Goal: Transaction & Acquisition: Register for event/course

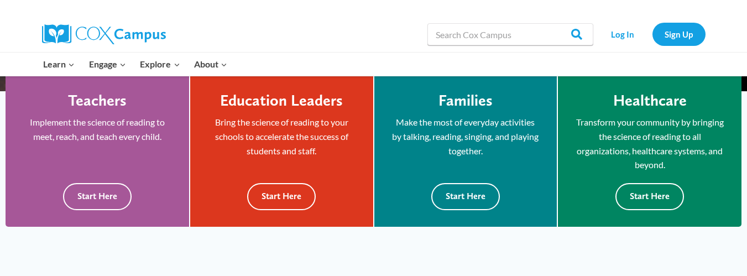
scroll to position [277, 0]
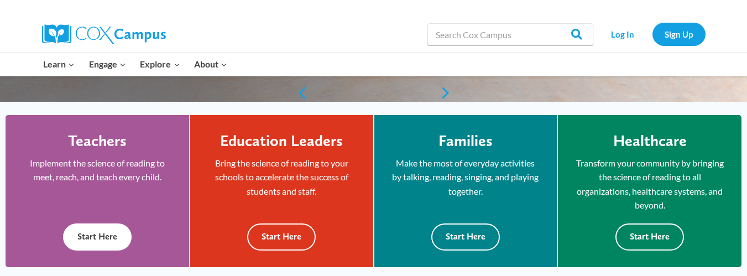
click at [93, 241] on button "Start Here" at bounding box center [97, 236] width 69 height 27
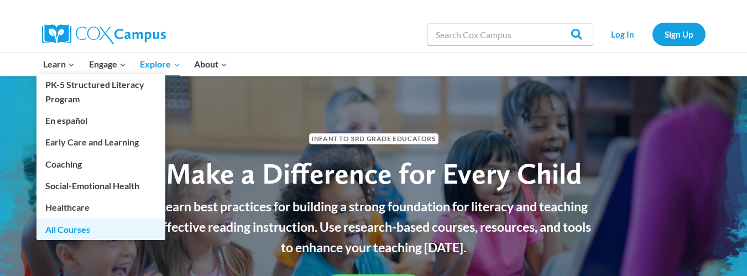
click at [77, 225] on link "All Courses" at bounding box center [100, 228] width 129 height 21
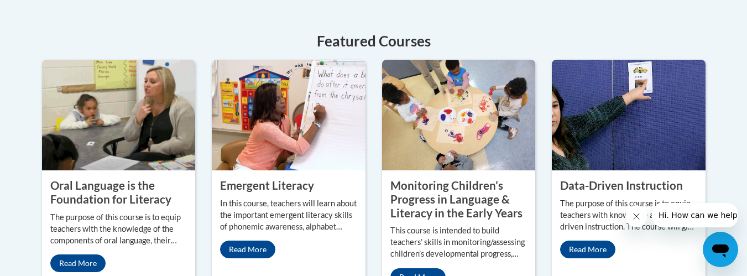
scroll to position [553, 0]
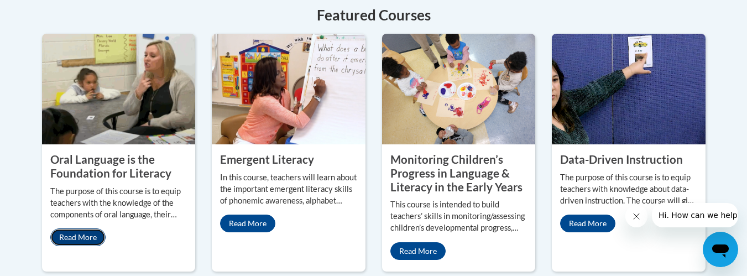
click at [87, 228] on link "Read More" at bounding box center [77, 237] width 55 height 18
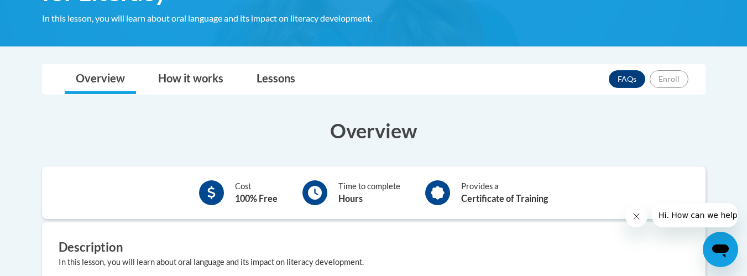
scroll to position [217, 0]
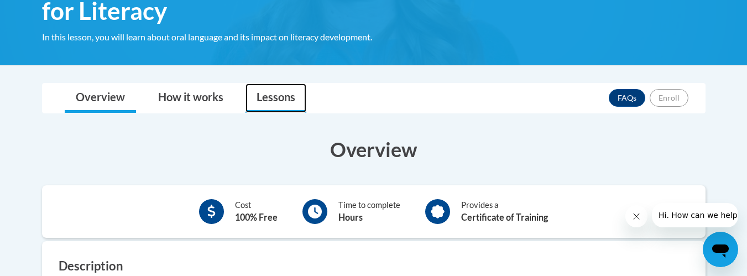
click at [281, 91] on link "Lessons" at bounding box center [276, 98] width 61 height 29
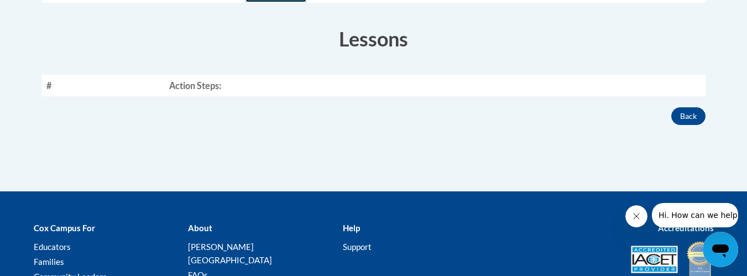
scroll to position [273, 0]
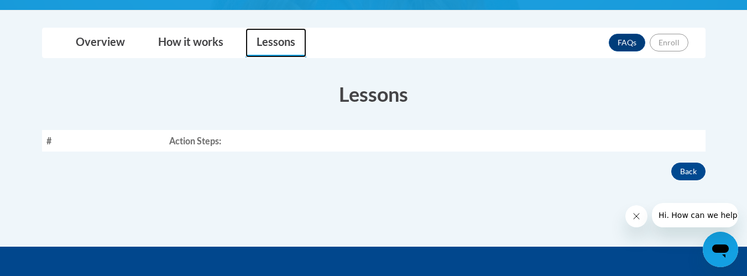
click at [278, 43] on link "Lessons" at bounding box center [276, 42] width 61 height 29
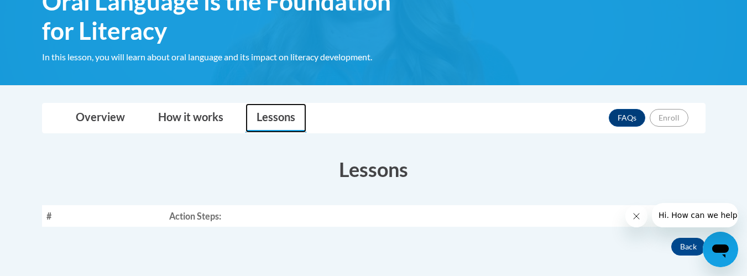
scroll to position [221, 0]
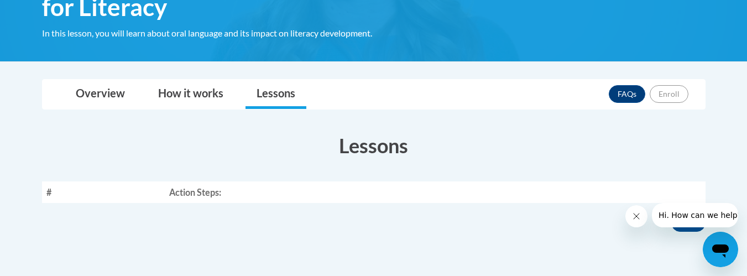
click at [677, 215] on span "Hi. How can we help?" at bounding box center [699, 215] width 83 height 9
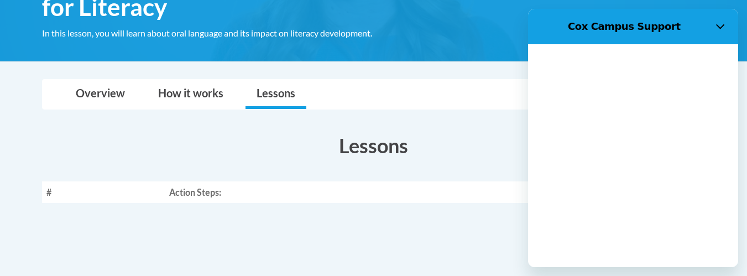
scroll to position [0, 0]
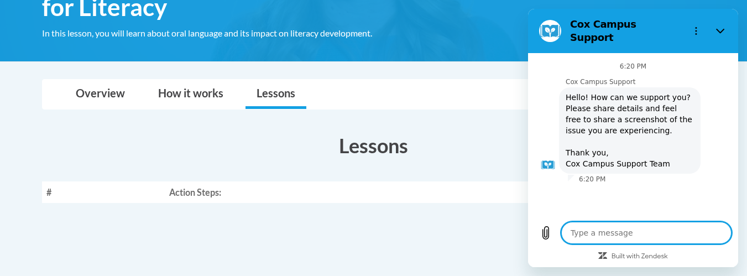
type textarea "i"
type textarea "x"
type textarea "i"
type textarea "x"
type textarea "i w"
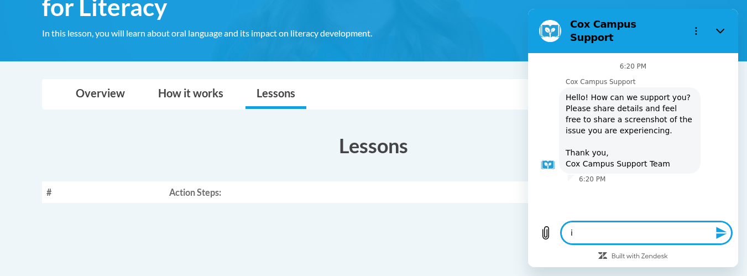
type textarea "x"
type textarea "i wo"
type textarea "x"
type textarea "i wou"
type textarea "x"
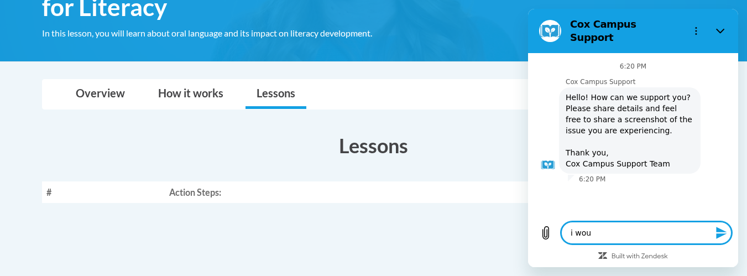
type textarea "i wouk"
type textarea "x"
type textarea "i woukd"
type textarea "x"
type textarea "i woukd"
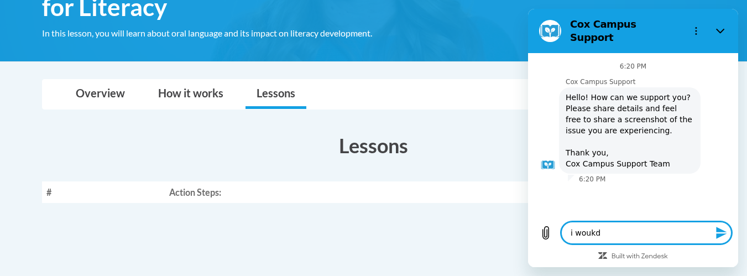
type textarea "x"
type textarea "i woukd l"
type textarea "x"
type textarea "i woukd li"
type textarea "x"
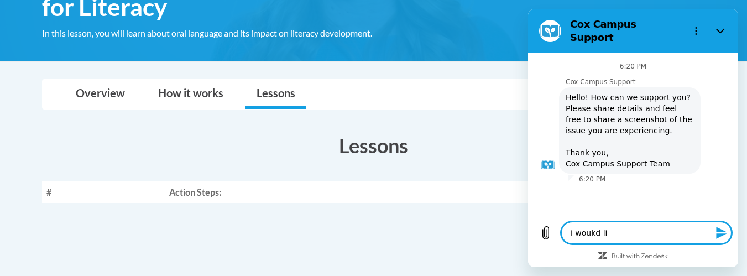
type textarea "i woukd lik"
type textarea "x"
type textarea "i woukd like"
type textarea "x"
type textarea "i woukd like"
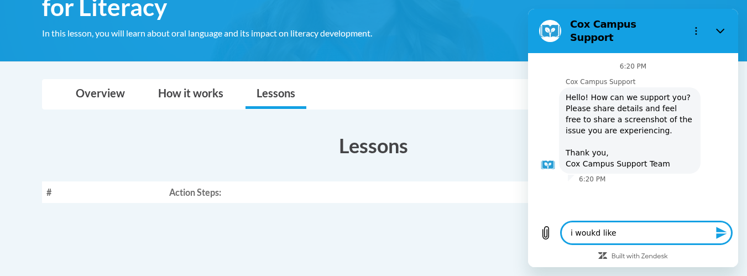
type textarea "x"
type textarea "i woukd like o"
type textarea "x"
type textarea "i woukd like o"
type textarea "x"
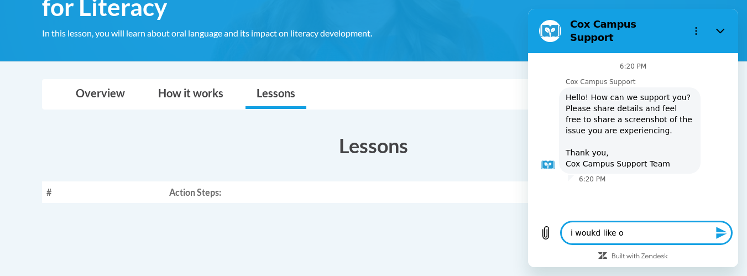
type textarea "i woukd like o"
type textarea "x"
type textarea "i woukd like"
type textarea "x"
type textarea "i woukd like t"
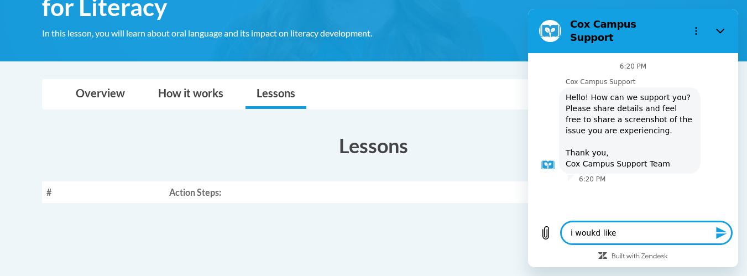
type textarea "x"
type textarea "i woukd like to"
type textarea "x"
type textarea "i woukd like to"
type textarea "x"
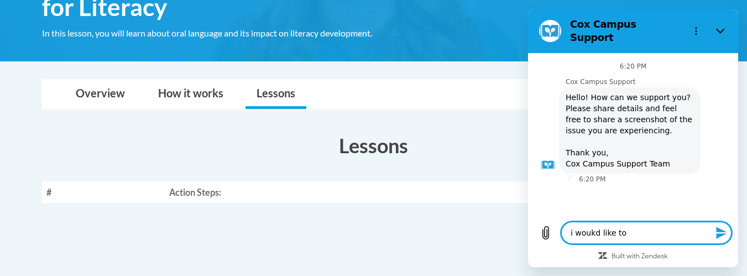
type textarea "i woukd like to t"
type textarea "x"
type textarea "i woukd like to ta"
type textarea "x"
type textarea "i woukd like to tak"
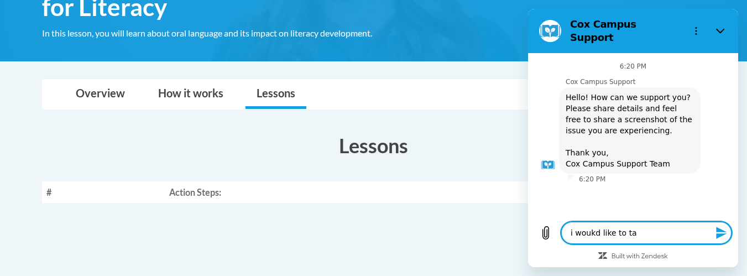
type textarea "x"
type textarea "i woukd like to take"
type textarea "x"
type textarea "i woukd like to take"
type textarea "x"
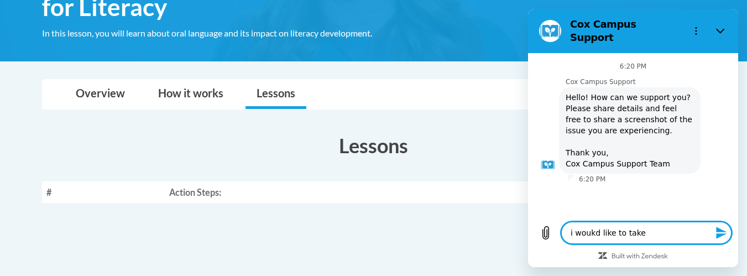
type textarea "i woukd like to take a"
type textarea "x"
type textarea "i woukd like to take a"
type textarea "x"
type textarea "i woukd like to take a c"
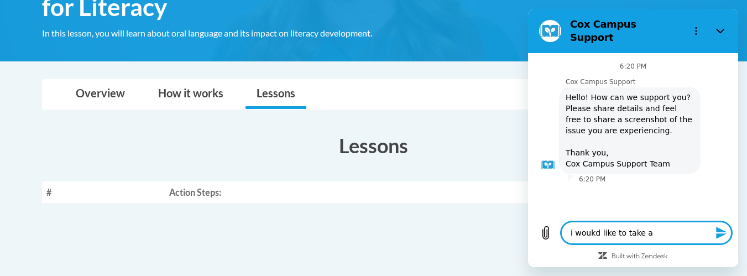
type textarea "x"
type textarea "i woukd like to take a cl"
type textarea "x"
type textarea "i woukd like to take a cla"
type textarea "x"
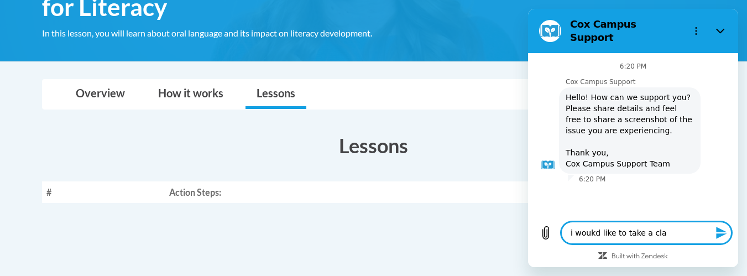
type textarea "i woukd like to take a clas"
type textarea "x"
type textarea "i woukd like to take a class"
type textarea "x"
type textarea "i woukd like to take a class"
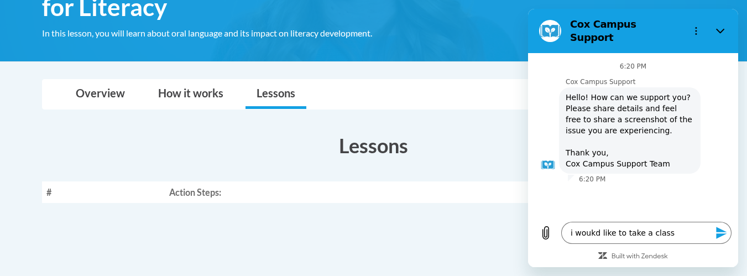
click at [719, 231] on icon "Send message" at bounding box center [721, 233] width 11 height 12
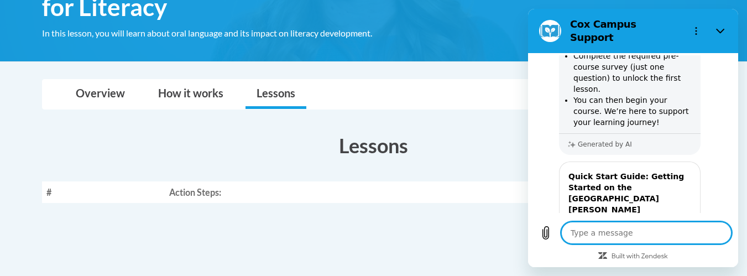
scroll to position [284, 0]
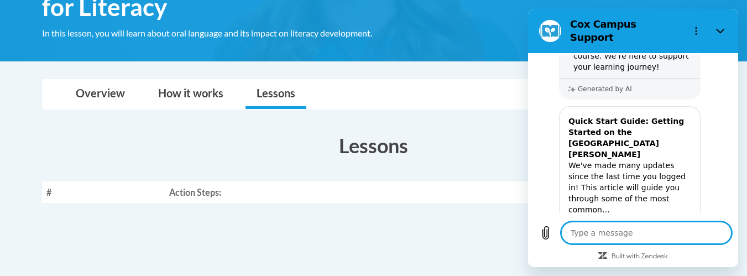
type textarea "x"
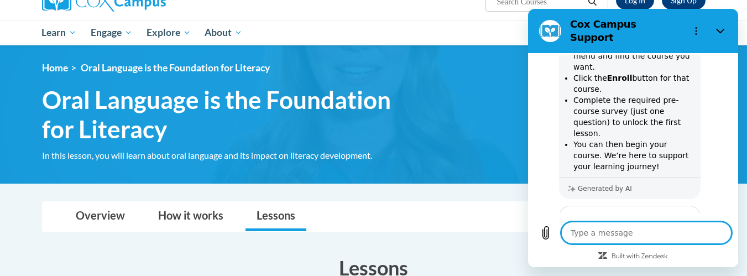
scroll to position [0, 0]
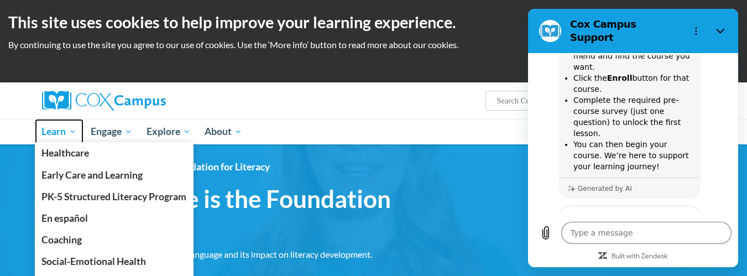
click at [60, 129] on span "Learn" at bounding box center [58, 131] width 35 height 13
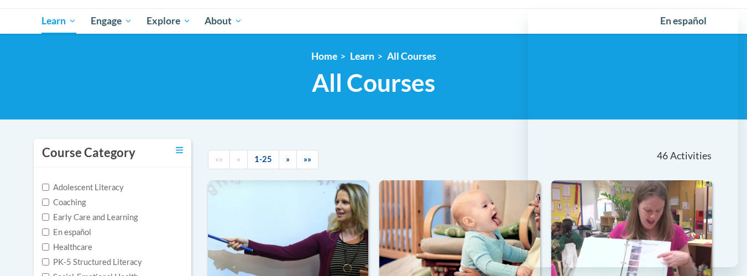
scroll to position [166, 0]
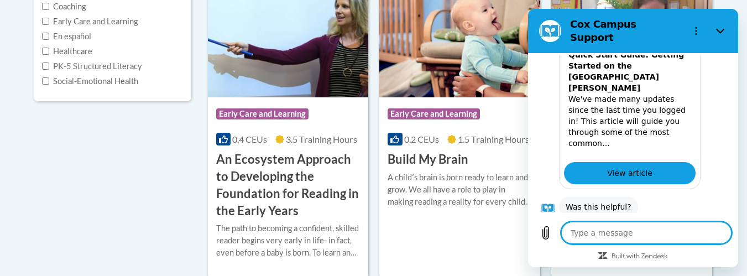
scroll to position [332, 0]
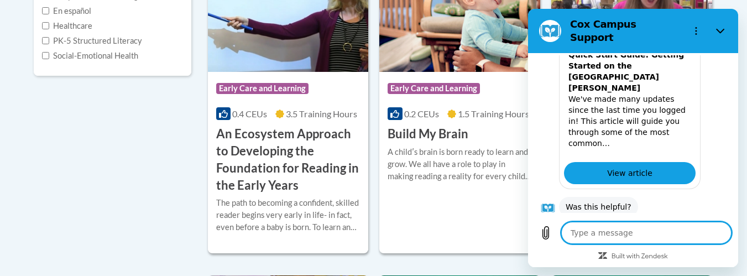
click at [670, 231] on button "Yes" at bounding box center [678, 241] width 30 height 21
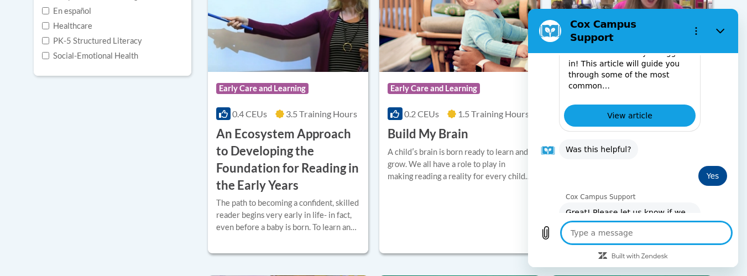
scroll to position [410, 0]
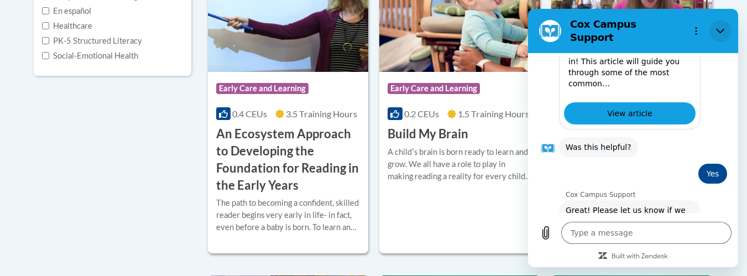
click at [722, 27] on icon "Close" at bounding box center [720, 31] width 9 height 9
type textarea "x"
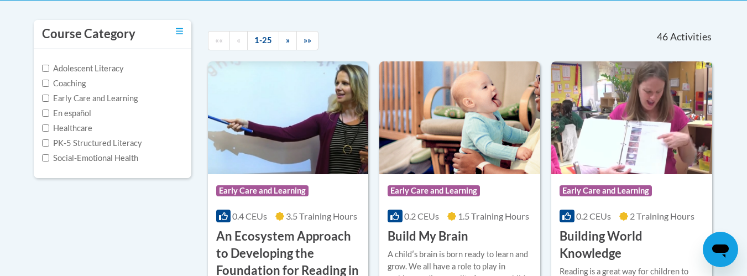
scroll to position [221, 0]
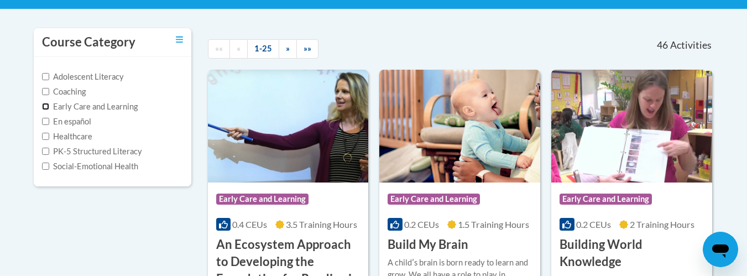
click at [44, 108] on input "Early Care and Learning" at bounding box center [45, 106] width 7 height 7
checkbox input "true"
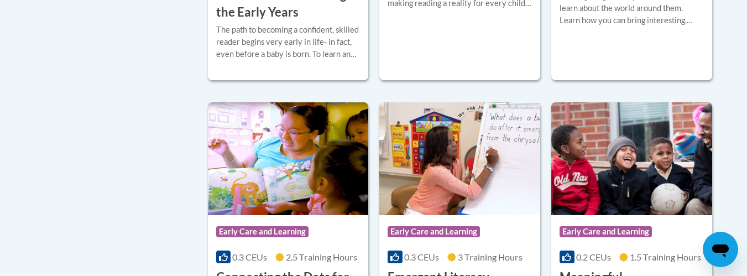
scroll to position [608, 0]
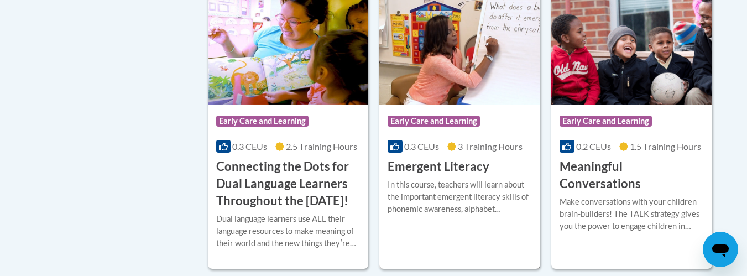
click at [452, 187] on div "In this course, teachers will learn about the important emergent literacy skill…" at bounding box center [460, 197] width 144 height 36
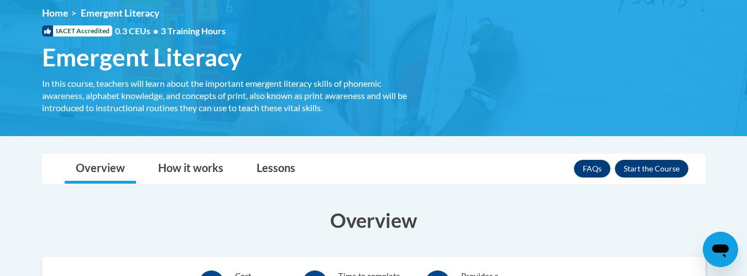
scroll to position [150, 0]
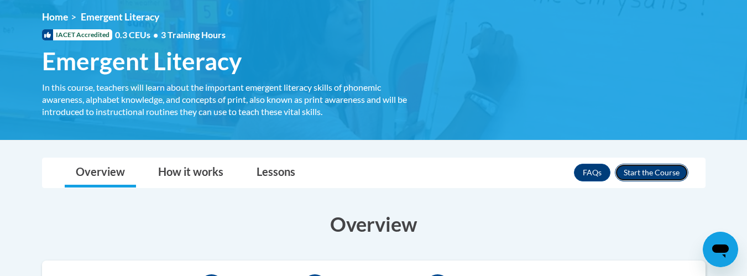
click at [639, 171] on button "Enroll" at bounding box center [652, 173] width 74 height 18
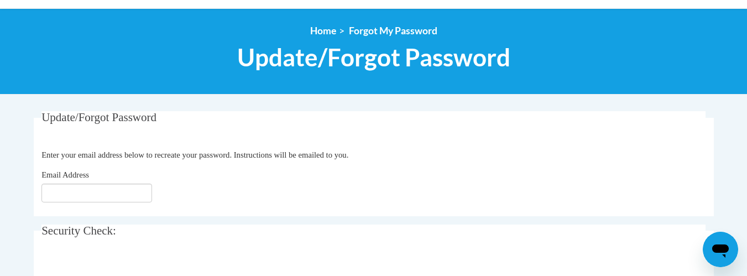
scroll to position [166, 0]
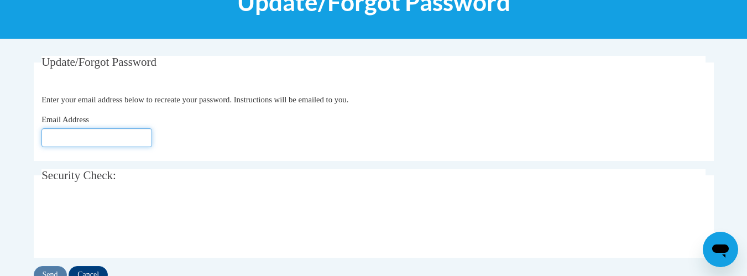
click at [134, 141] on input "Email Address" at bounding box center [96, 137] width 111 height 19
click at [127, 136] on input "[EMAIL_ADDRESS][DOMAIN_NAME]" at bounding box center [96, 137] width 111 height 19
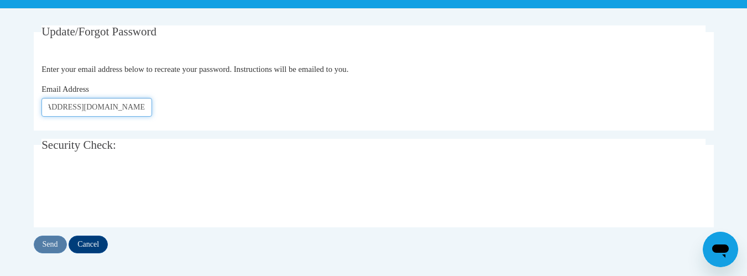
scroll to position [221, 0]
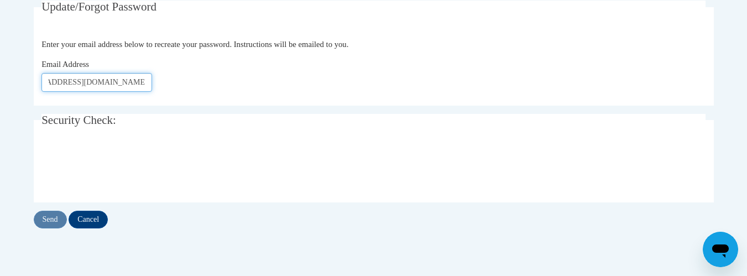
type input "[EMAIL_ADDRESS][DOMAIN_NAME]"
click at [48, 215] on input "Send" at bounding box center [50, 220] width 33 height 18
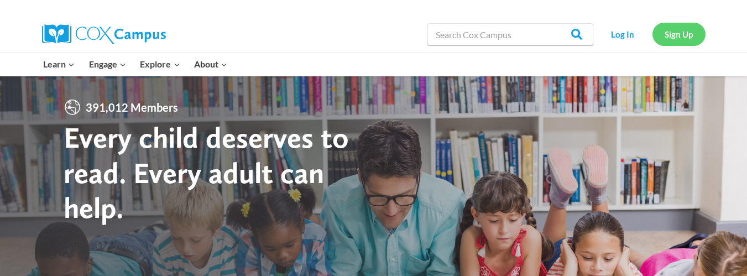
click at [674, 32] on link "Sign Up" at bounding box center [679, 34] width 53 height 23
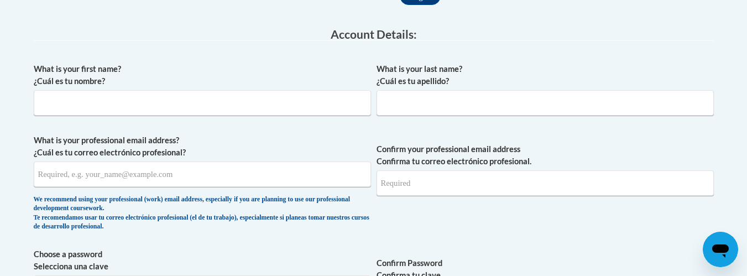
scroll to position [332, 0]
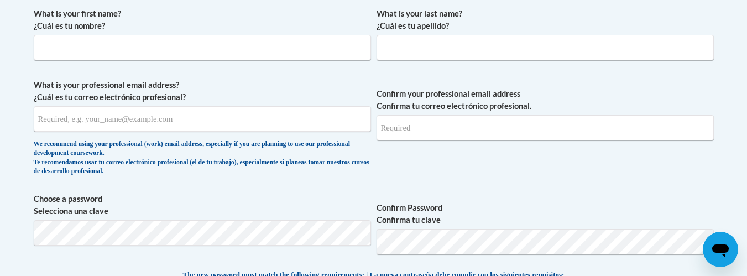
click at [75, 101] on label "What is your professional email address? ¿Cuál es tu correo electrónico profesi…" at bounding box center [202, 91] width 337 height 24
click at [75, 106] on input "What is your professional email address? ¿Cuál es tu correo electrónico profesi…" at bounding box center [202, 118] width 337 height 25
click at [116, 106] on input "What is your professional email address? ¿Cuál es tu correo electrónico profesi…" at bounding box center [202, 118] width 337 height 25
click at [91, 110] on fieldset "Account Details: xcvbxvcb Biography New Photo (GIF / JPEG) What is your first n…" at bounding box center [374, 242] width 680 height 539
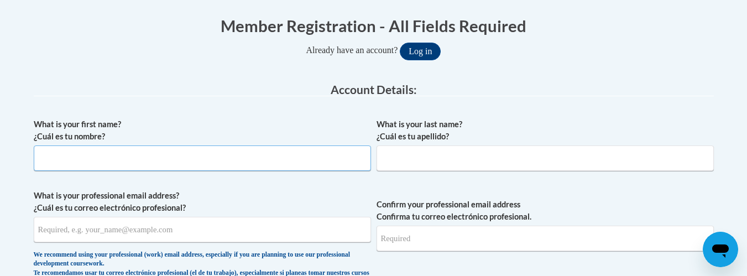
click at [95, 158] on input "What is your first name? ¿Cuál es tu nombre?" at bounding box center [202, 157] width 337 height 25
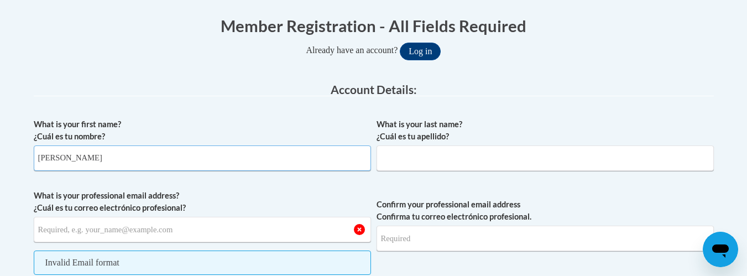
type input "Cynthia"
click at [463, 154] on input "What is your last name? ¿Cuál es tu apellido?" at bounding box center [545, 157] width 337 height 25
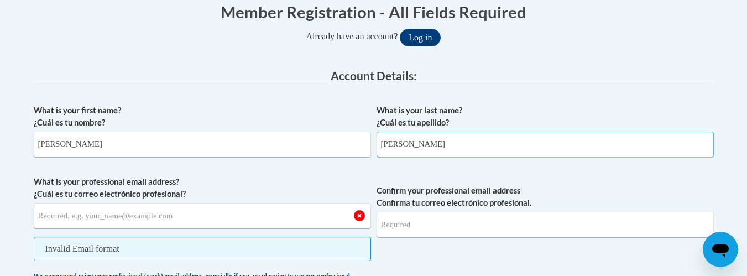
scroll to position [277, 0]
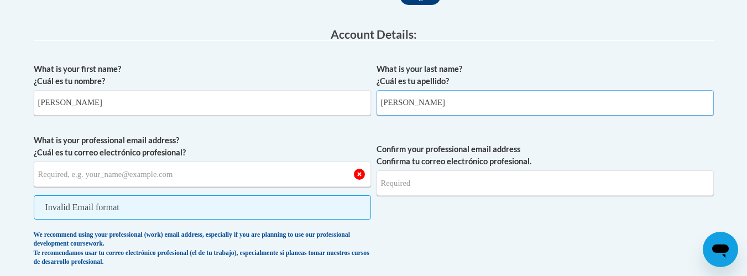
type input "Bennett-Coleman"
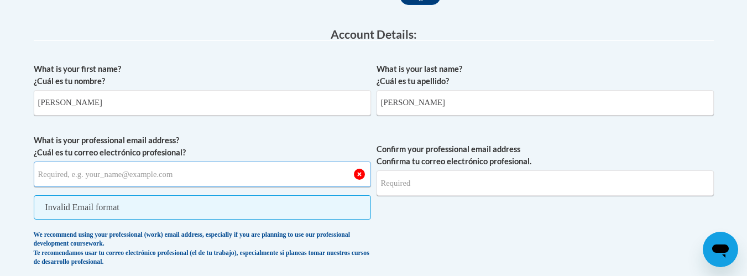
click at [86, 175] on input "What is your professional email address? ¿Cuál es tu correo electrónico profesi…" at bounding box center [202, 173] width 337 height 25
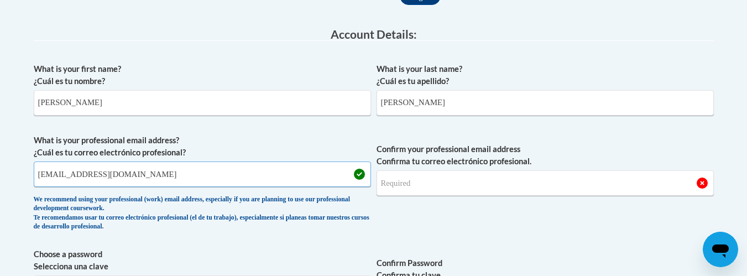
type input "cynthiabennettcoleman34@gmail.com"
click at [444, 189] on input "Confirm your professional email address Confirma tu correo electrónico profesio…" at bounding box center [545, 182] width 337 height 25
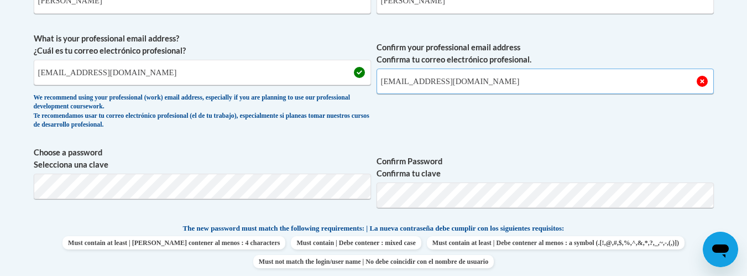
scroll to position [387, 0]
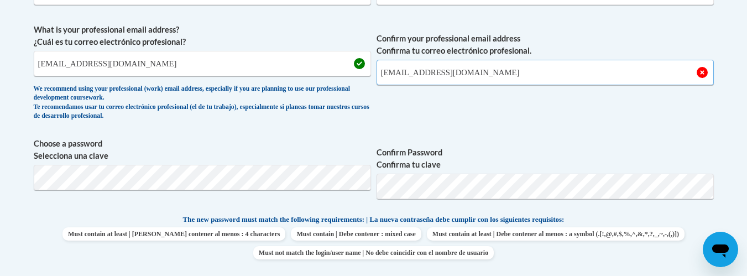
type input "cynthiabennettcoleman34@gmail.com"
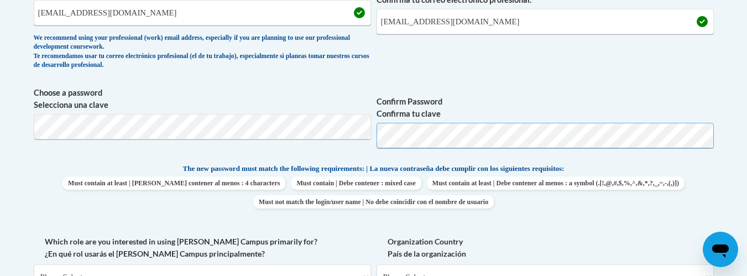
scroll to position [498, 0]
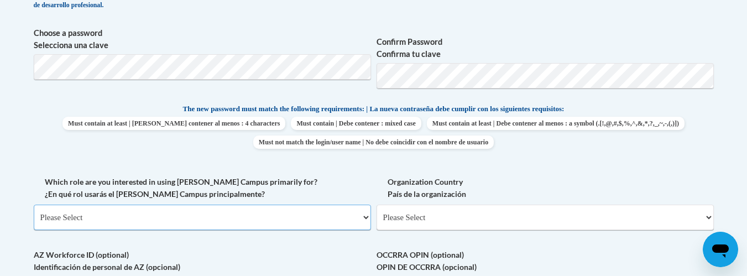
click at [367, 216] on select "Please Select College/University | Colegio/Universidad Community/Nonprofit Part…" at bounding box center [202, 217] width 337 height 25
select select "fbf2d438-af2f-41f8-98f1-81c410e29de3"
click at [34, 205] on select "Please Select College/University | Colegio/Universidad Community/Nonprofit Part…" at bounding box center [202, 217] width 337 height 25
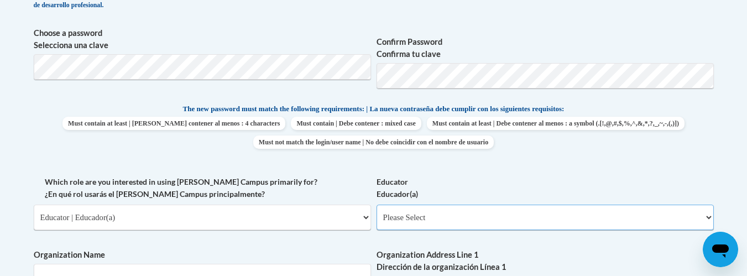
click at [710, 217] on select "Please Select Early Learning/Daycare Teacher/Family Home Care Provider | Maestr…" at bounding box center [545, 217] width 337 height 25
select select "5e2af403-4f2c-4e49-a02f-103e55d7b75b"
click at [377, 205] on select "Please Select Early Learning/Daycare Teacher/Family Home Care Provider | Maestr…" at bounding box center [545, 217] width 337 height 25
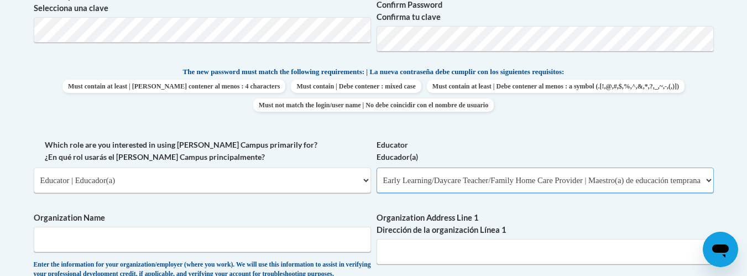
scroll to position [608, 0]
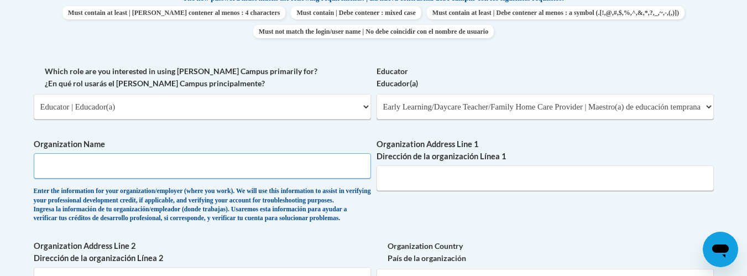
click at [143, 160] on input "Organization Name" at bounding box center [202, 165] width 337 height 25
click at [106, 169] on input "Pride and Joy Learnig Academy" at bounding box center [202, 165] width 337 height 25
type input "Pride and Joy Learning Academy"
click at [433, 176] on input "Organization Address Line 1 Dirección de la organización Línea 1" at bounding box center [545, 177] width 337 height 25
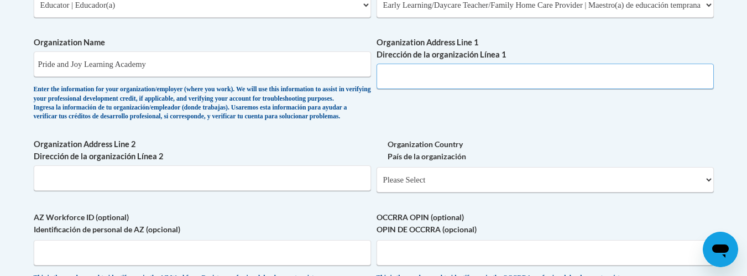
scroll to position [719, 0]
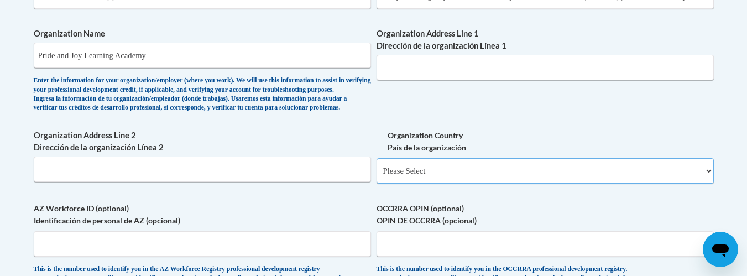
click at [707, 184] on select "Please Select United States | Estados Unidos Outside of the United States | Fue…" at bounding box center [545, 170] width 337 height 25
select select "ad49bcad-a171-4b2e-b99c-48b446064914"
click at [377, 176] on select "Please Select United States | Estados Unidos Outside of the United States | Fue…" at bounding box center [545, 170] width 337 height 25
select select
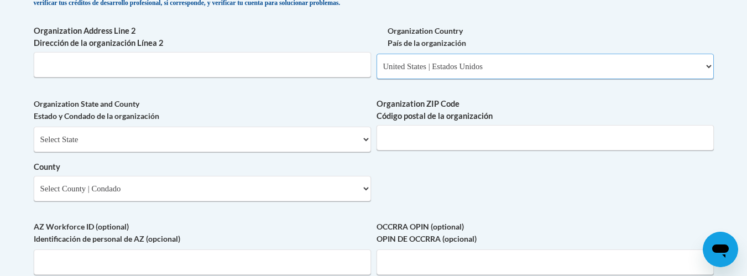
scroll to position [830, 0]
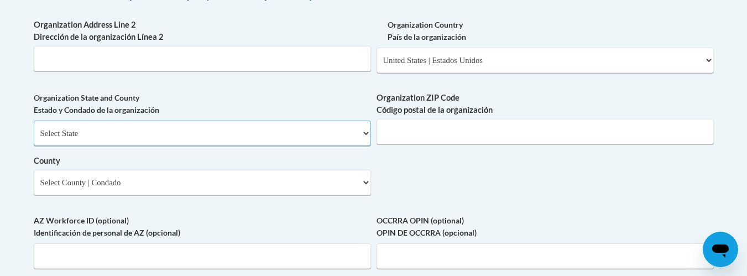
click at [364, 146] on select "Select State Alabama Alaska Arizona Arkansas California Colorado Connecticut De…" at bounding box center [202, 133] width 337 height 25
select select "Georgia"
click at [34, 139] on select "Select State Alabama Alaska Arizona Arkansas California Colorado Connecticut De…" at bounding box center [202, 133] width 337 height 25
click at [363, 195] on select "Select County Appling Atkinson Bacon Baker Baldwin Banks Barrow Bartow Ben Hill…" at bounding box center [202, 182] width 337 height 25
select select "Henry"
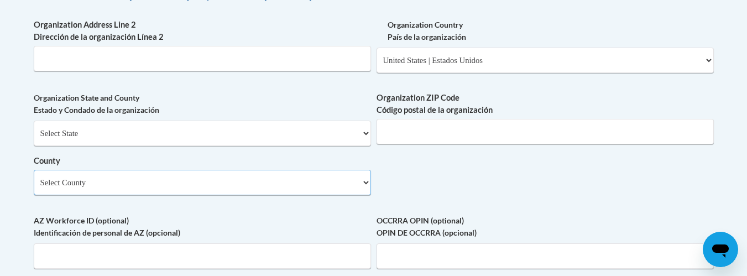
click at [34, 188] on select "Select County Appling Atkinson Bacon Baker Baldwin Banks Barrow Bartow Ben Hill…" at bounding box center [202, 182] width 337 height 25
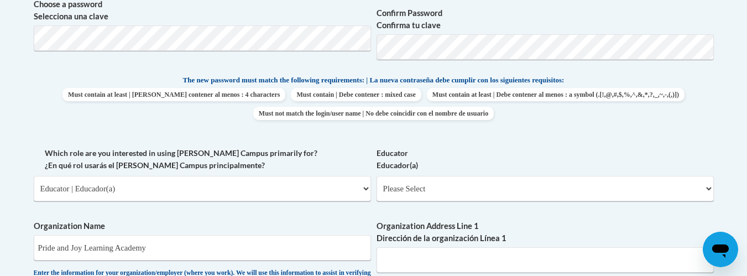
scroll to position [553, 0]
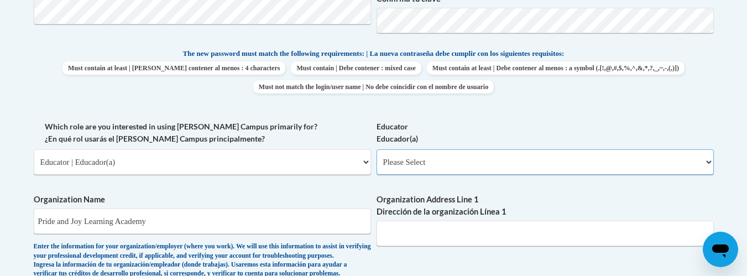
click at [712, 160] on select "Please Select Early Learning/Daycare Teacher/Family Home Care Provider | Maestr…" at bounding box center [545, 161] width 337 height 25
select select "5e2af403-4f2c-4e49-a02f-103e55d7b75b"
click at [377, 149] on select "Please Select Early Learning/Daycare Teacher/Family Home Care Provider | Maestr…" at bounding box center [545, 161] width 337 height 25
select select "null"
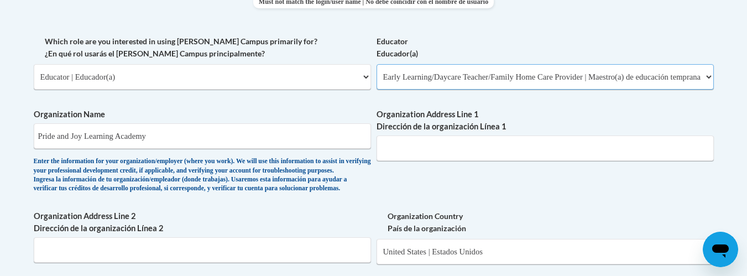
scroll to position [664, 0]
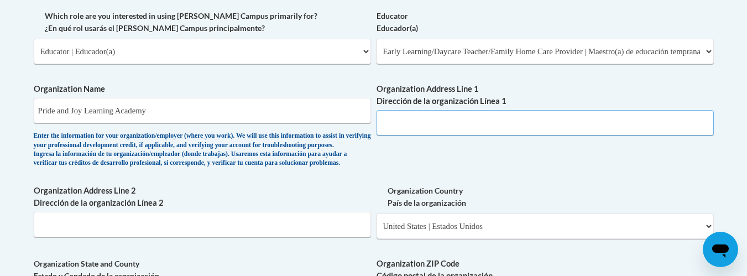
click at [437, 127] on input "Organization Address Line 1 Dirección de la organización Línea 1" at bounding box center [545, 122] width 337 height 25
click at [505, 123] on input "814 Hampton Road, Mc Donough< GA 30253" at bounding box center [545, 122] width 337 height 25
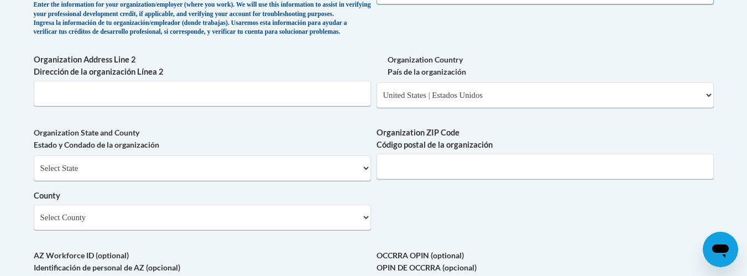
scroll to position [830, 0]
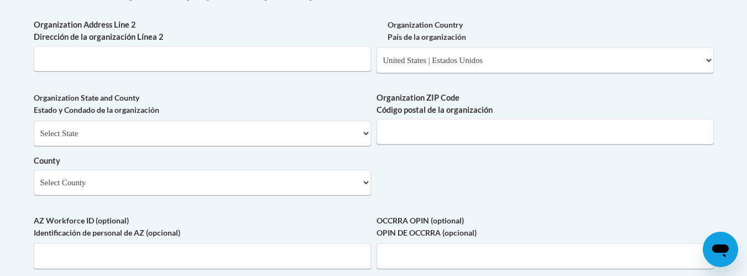
type input "814 Hampton Road, Mc Donough, GA 30253"
click at [420, 144] on input "Organization ZIP Code Código postal de la organización" at bounding box center [545, 131] width 337 height 25
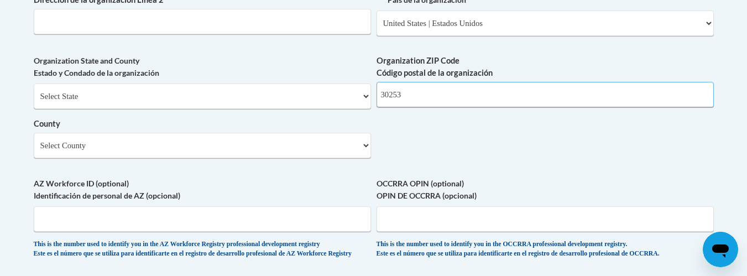
scroll to position [885, 0]
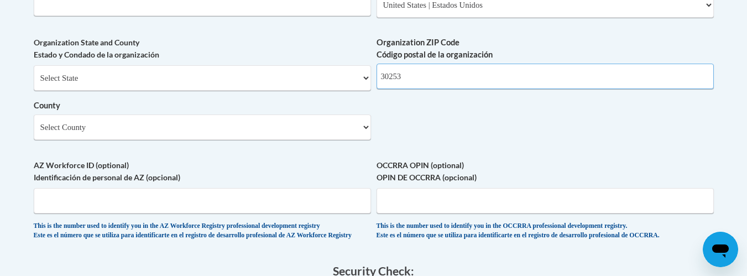
type input "30253"
click at [367, 140] on select "Select County Appling Atkinson Bacon Baker Baldwin Banks Barrow Bartow Ben Hill…" at bounding box center [202, 126] width 337 height 25
select select "Henry"
click at [34, 133] on select "Select County Appling Atkinson Bacon Baker Baldwin Banks Barrow Bartow Ben Hill…" at bounding box center [202, 126] width 337 height 25
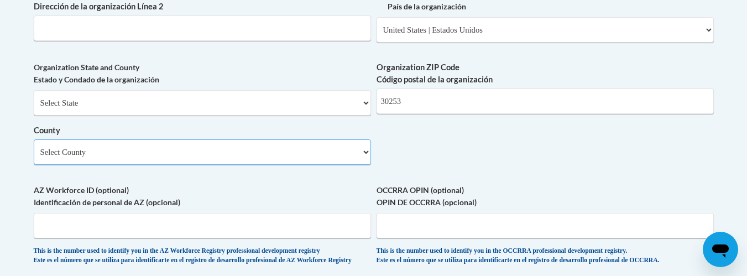
scroll to position [830, 0]
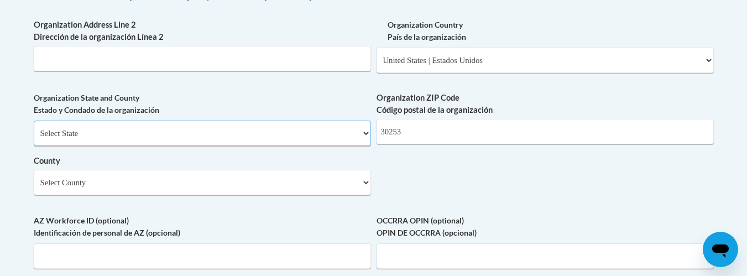
click at [363, 146] on select "Select State Alabama Alaska Arizona Arkansas California Colorado Connecticut De…" at bounding box center [202, 133] width 337 height 25
select select "Georgia"
click at [34, 139] on select "Select State Alabama Alaska Arizona Arkansas California Colorado Connecticut De…" at bounding box center [202, 133] width 337 height 25
click at [200, 71] on input "Organization Address Line 2 Dirección de la organización Línea 2" at bounding box center [202, 58] width 337 height 25
click at [110, 71] on input "814 Hampton Road,Mc Donough, Ga 30253" at bounding box center [202, 58] width 337 height 25
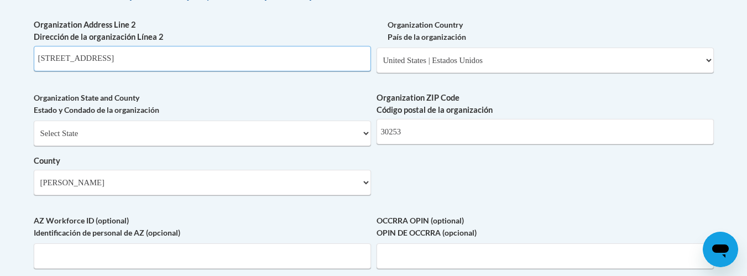
click at [217, 71] on input "814 Hampton Road, Mc Donough, Ga 30253" at bounding box center [202, 58] width 337 height 25
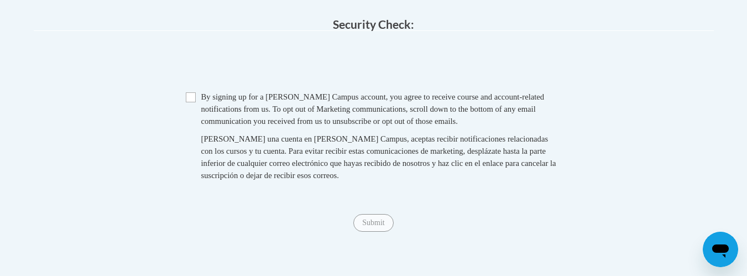
scroll to position [1161, 0]
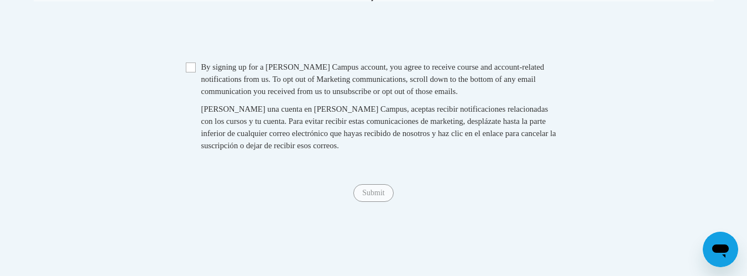
type input "814 Hampton Road"
click at [190, 72] on input "Checkbox" at bounding box center [191, 67] width 10 height 10
checkbox input "true"
click at [372, 202] on input "Submit" at bounding box center [373, 193] width 40 height 18
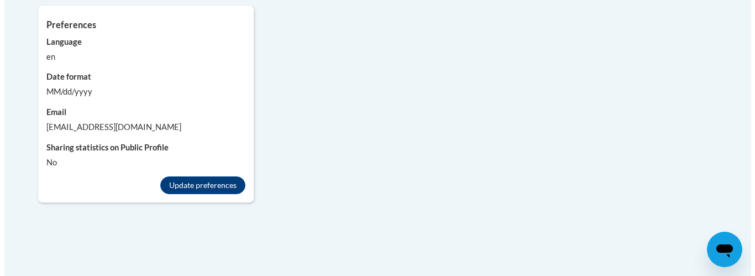
scroll to position [1106, 0]
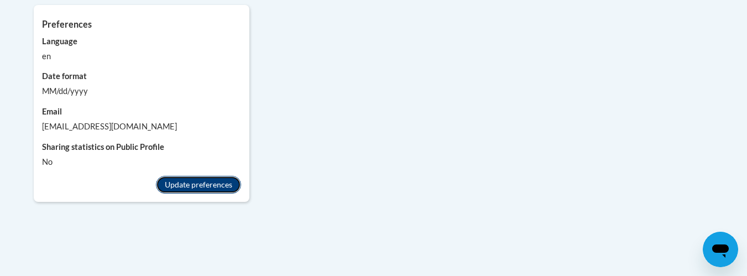
click at [201, 176] on button "Update preferences" at bounding box center [198, 185] width 85 height 18
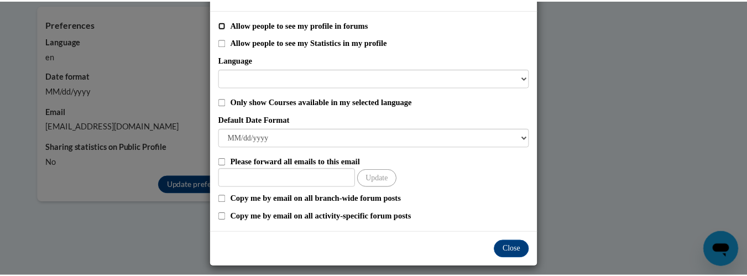
scroll to position [46, 0]
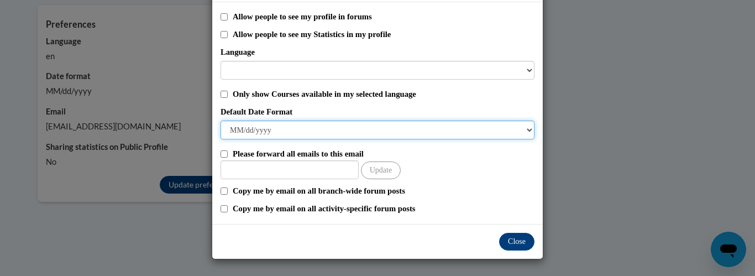
click at [523, 129] on select "M/d/yyyy M/d/yy MM/dd/yy MM/dd/yyyy yy/MM/dd yyyy-MM-dd dd-MMM-yyyy dd/MM/yyyy …" at bounding box center [378, 130] width 314 height 19
click at [278, 122] on select "M/d/yyyy M/d/yy MM/dd/yy MM/dd/yyyy yy/MM/dd yyyy-MM-dd dd-MMM-yyyy dd/MM/yyyy …" at bounding box center [378, 130] width 314 height 19
click at [276, 126] on select "M/d/yyyy M/d/yy MM/dd/yy MM/dd/yyyy yy/MM/dd yyyy-MM-dd dd-MMM-yyyy dd/MM/yyyy …" at bounding box center [378, 130] width 314 height 19
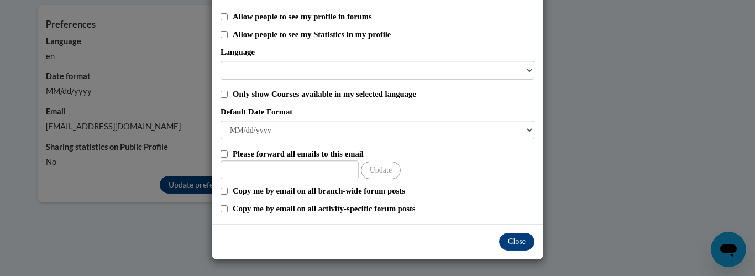
click at [593, 78] on div "Update preferences Allow people to see my profile in forums Allow people to see…" at bounding box center [377, 138] width 755 height 276
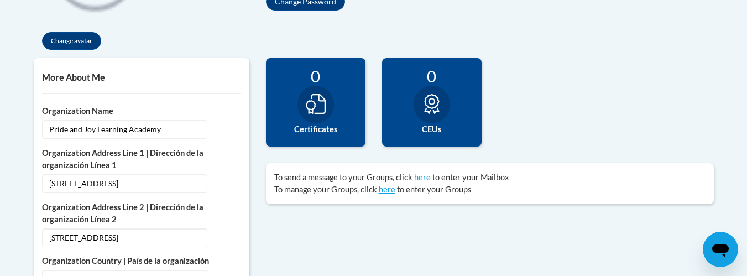
scroll to position [332, 0]
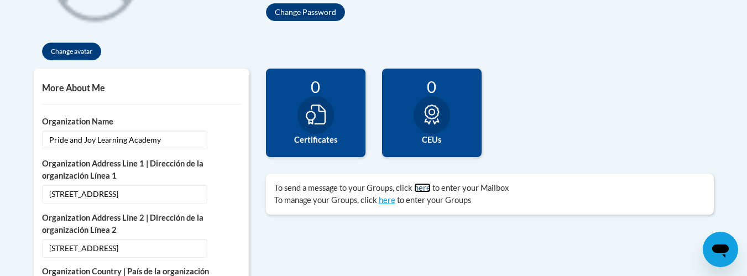
click at [421, 184] on link "here" at bounding box center [422, 187] width 17 height 9
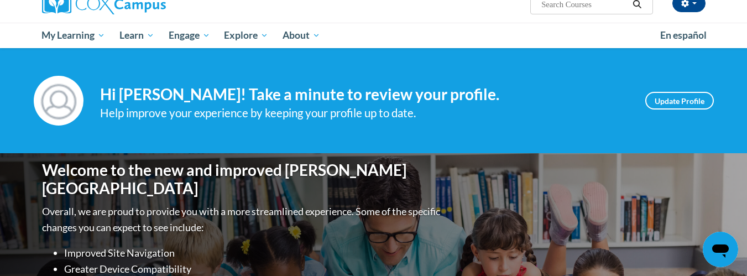
scroll to position [111, 0]
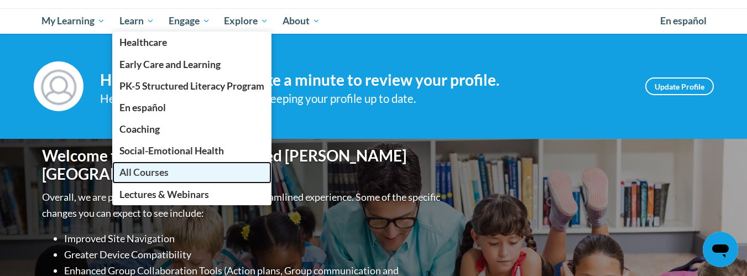
click at [154, 174] on span "All Courses" at bounding box center [143, 172] width 49 height 12
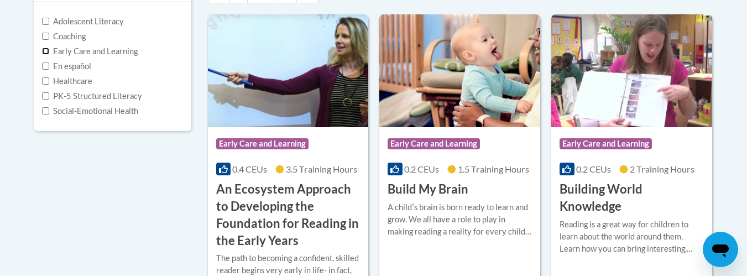
click at [46, 51] on input "Early Care and Learning" at bounding box center [45, 51] width 7 height 7
checkbox input "true"
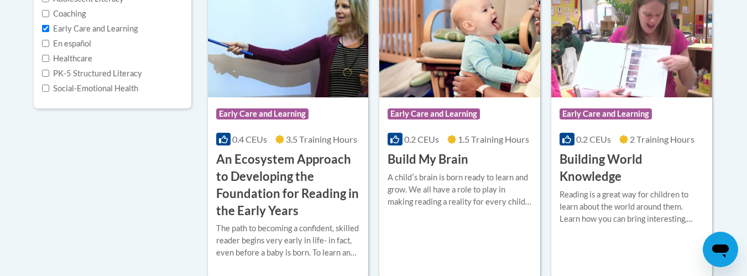
scroll to position [332, 0]
